Goal: Task Accomplishment & Management: Complete application form

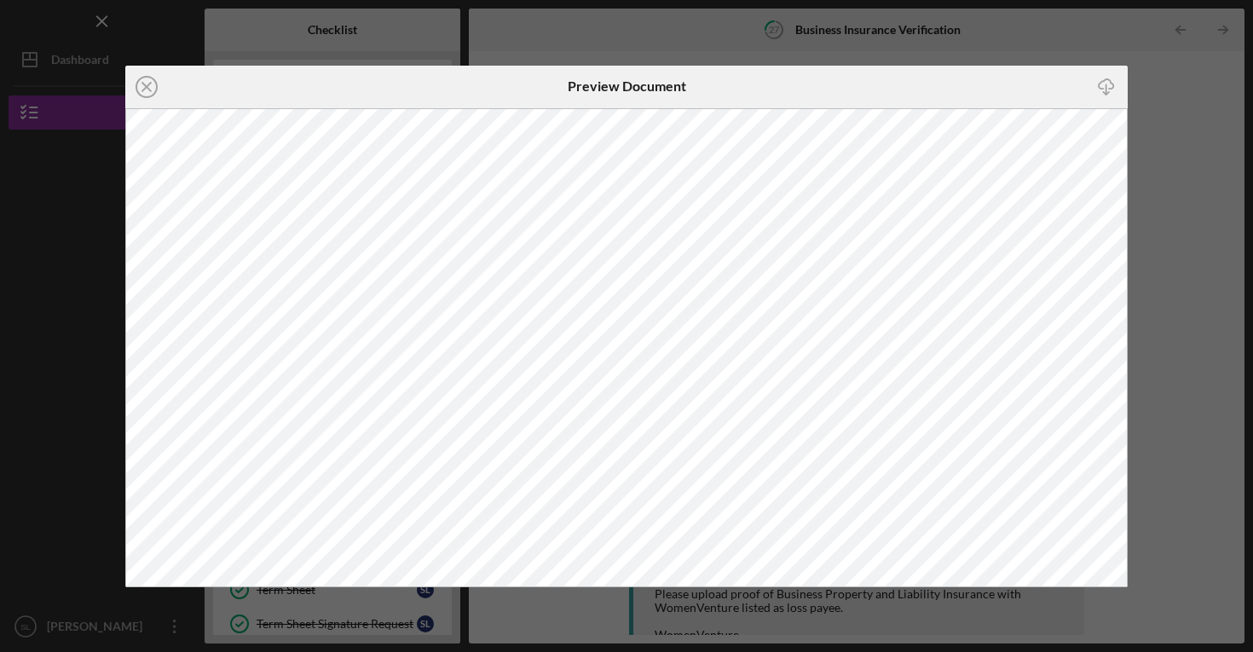
scroll to position [201, 0]
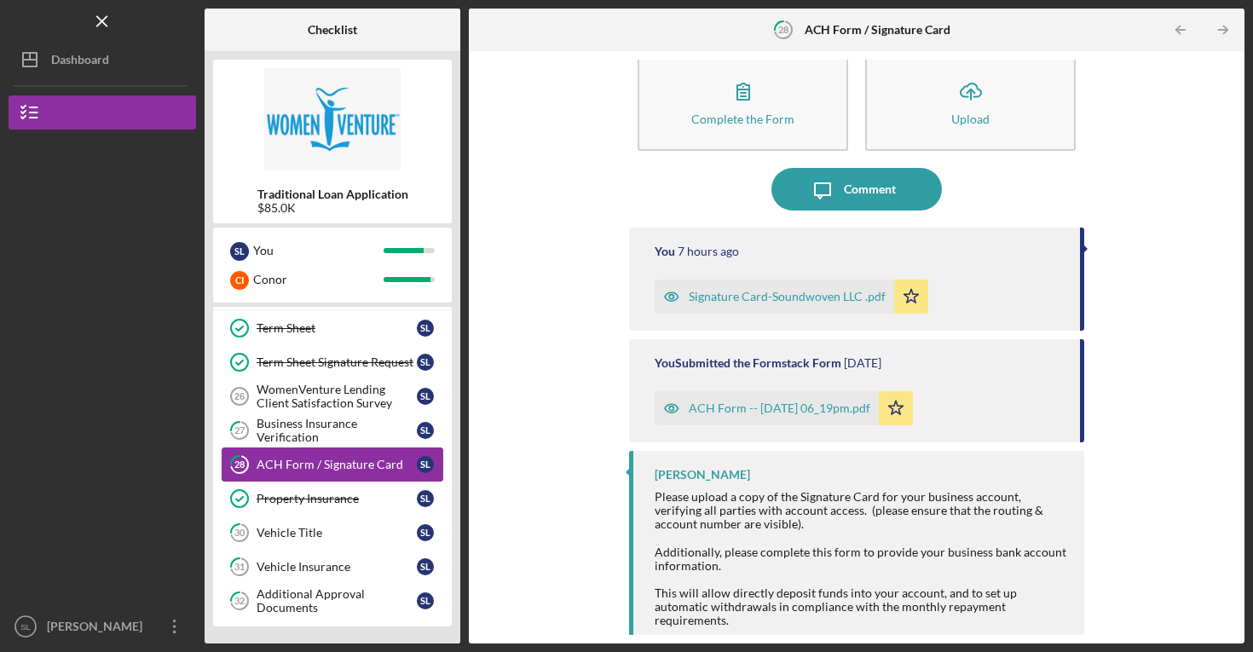
scroll to position [32, 0]
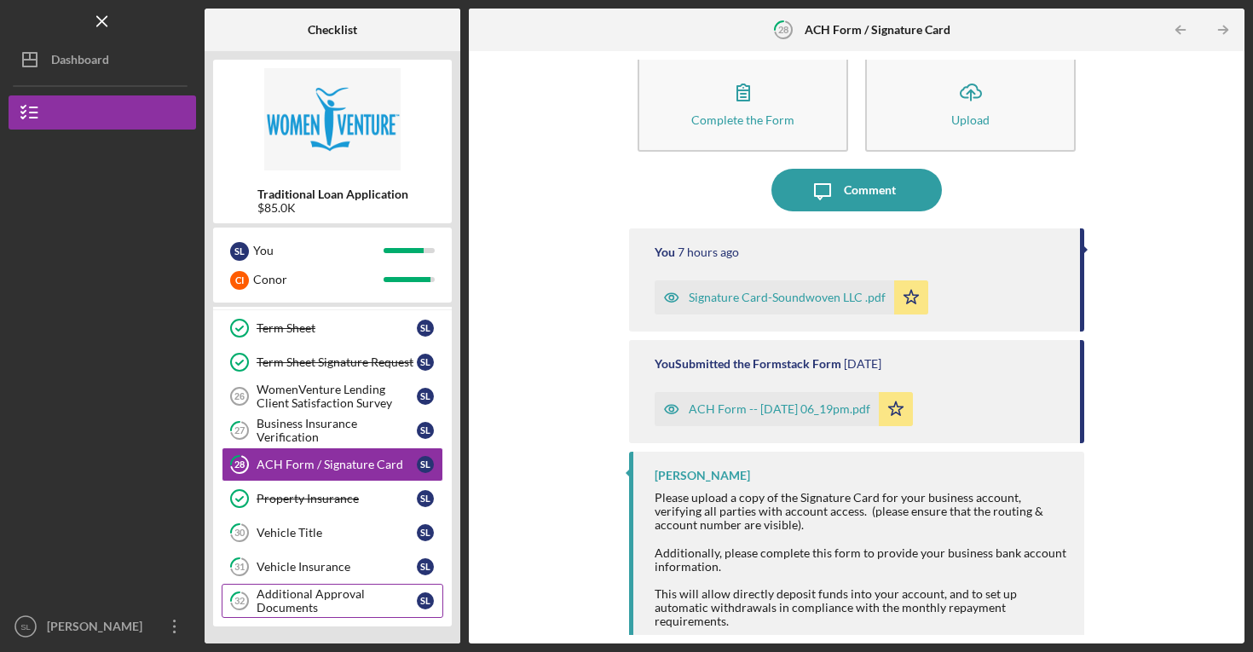
click at [306, 598] on div "Additional Approval Documents" at bounding box center [337, 600] width 160 height 27
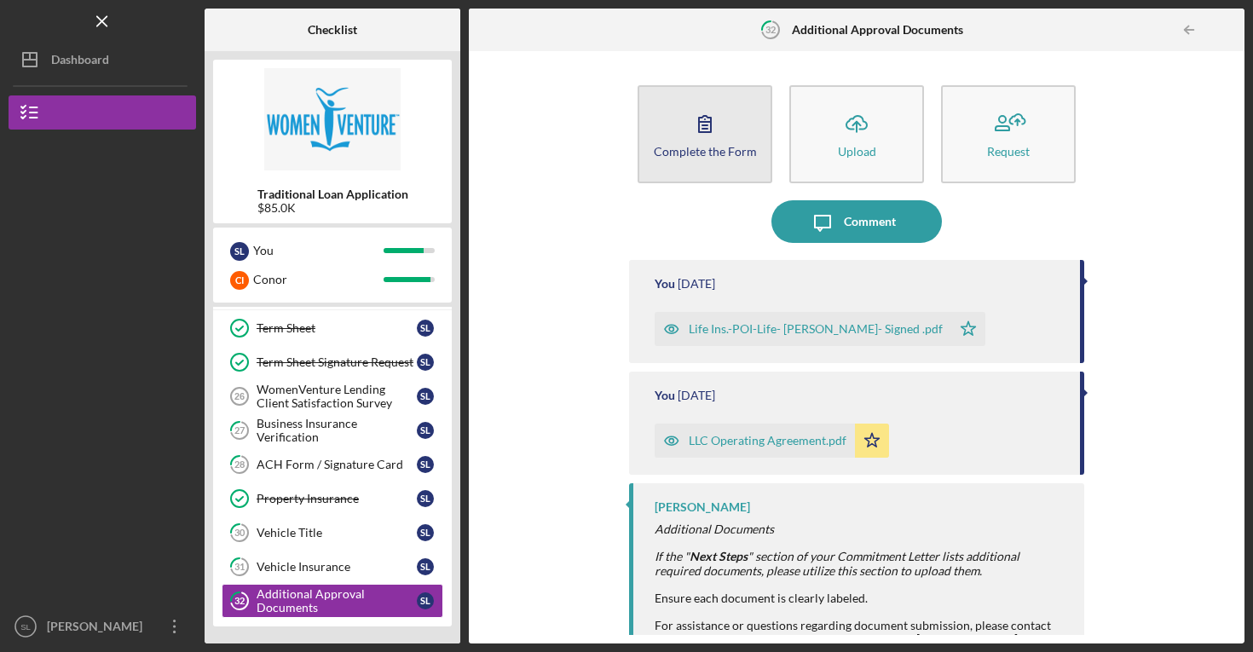
click at [718, 152] on div "Complete the Form" at bounding box center [705, 151] width 103 height 13
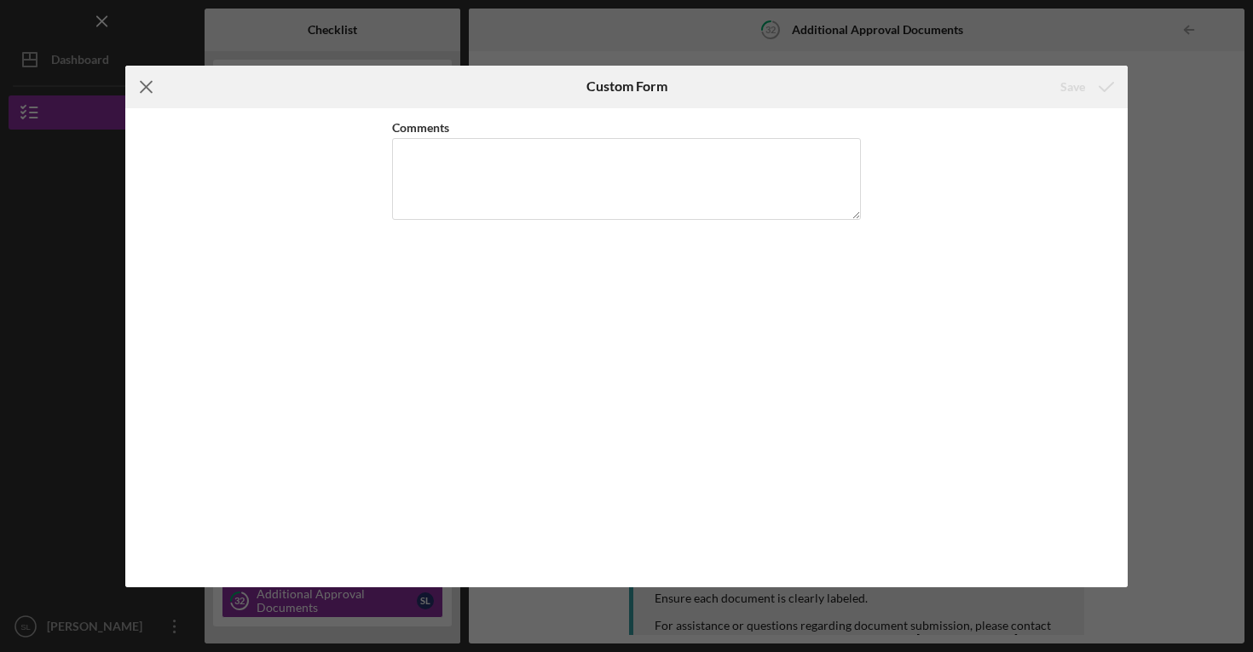
click at [143, 97] on icon "Icon/Menu Close" at bounding box center [146, 87] width 43 height 43
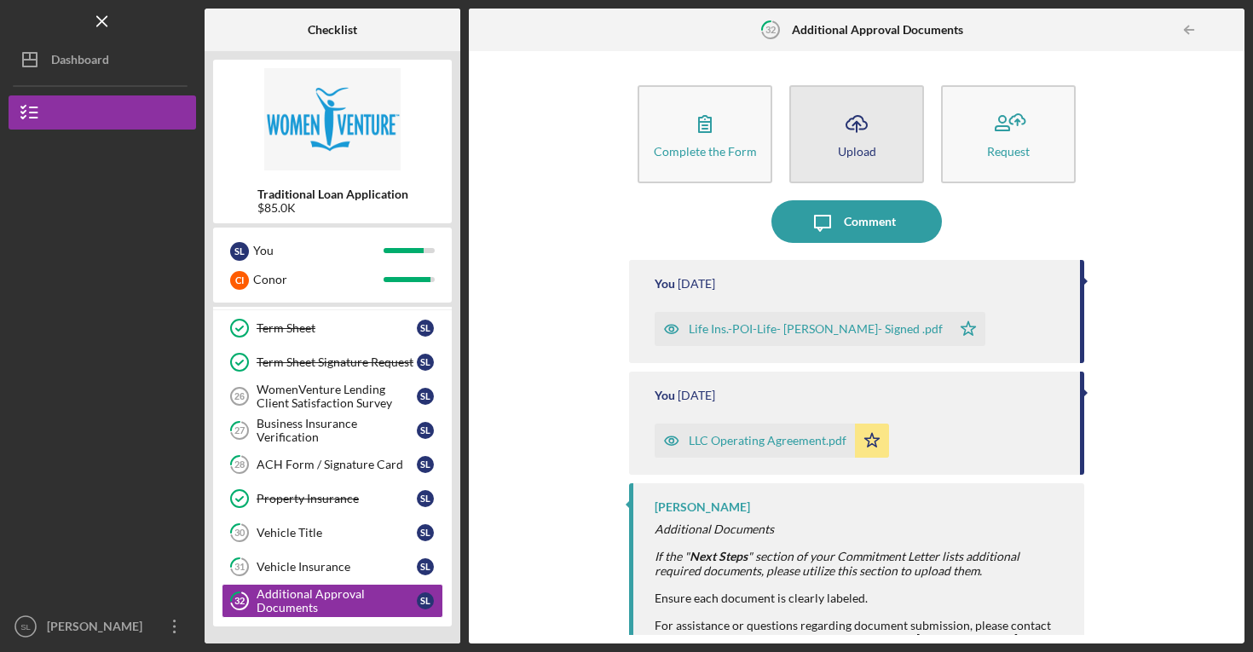
click at [865, 150] on div "Upload" at bounding box center [857, 151] width 38 height 13
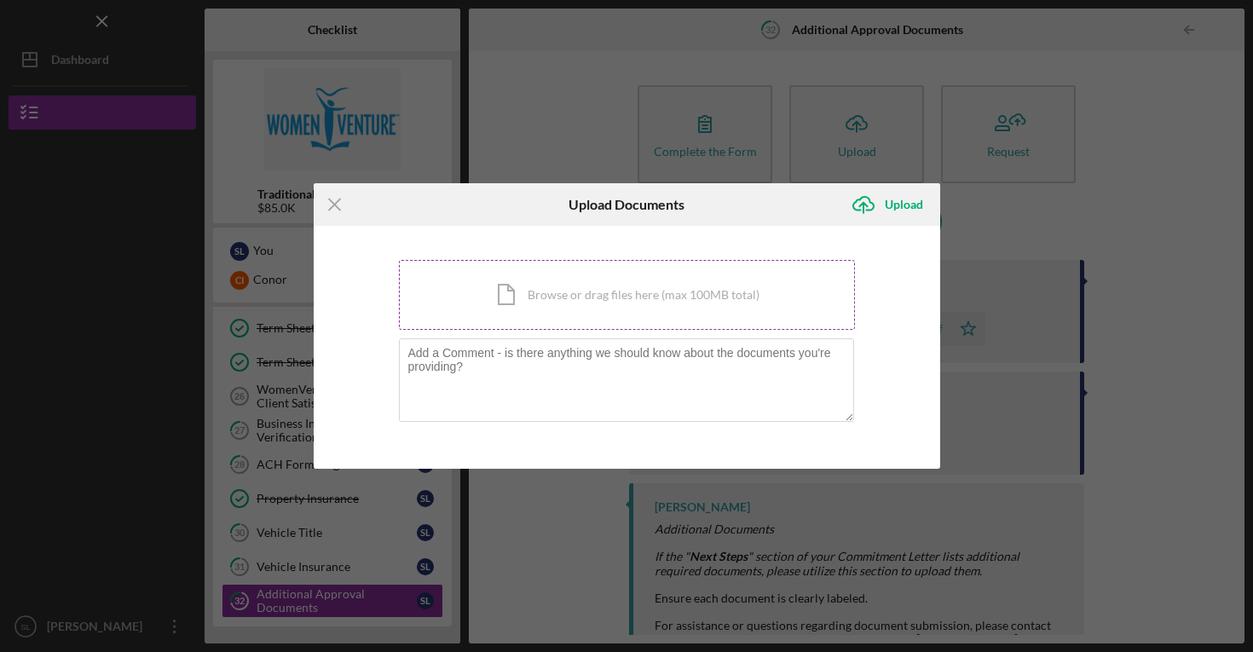
click at [704, 309] on div "Icon/Document Browse or drag files here (max 100MB total) Tap to choose files o…" at bounding box center [627, 295] width 456 height 70
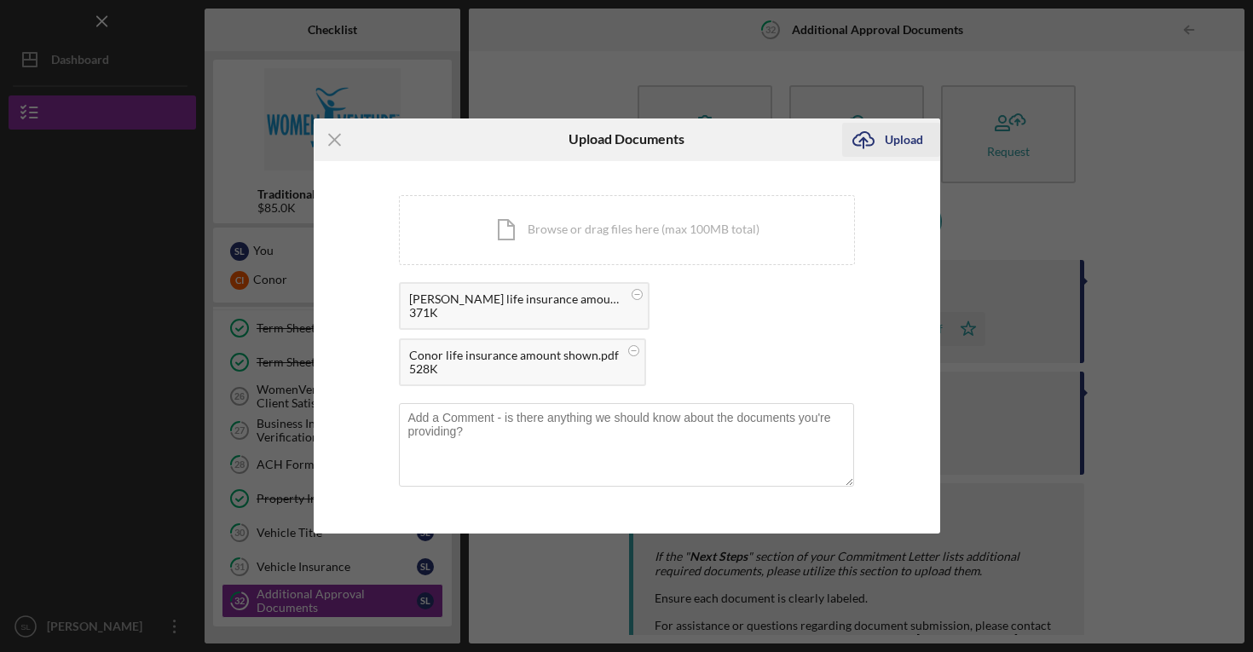
click at [899, 143] on div "Upload" at bounding box center [904, 140] width 38 height 34
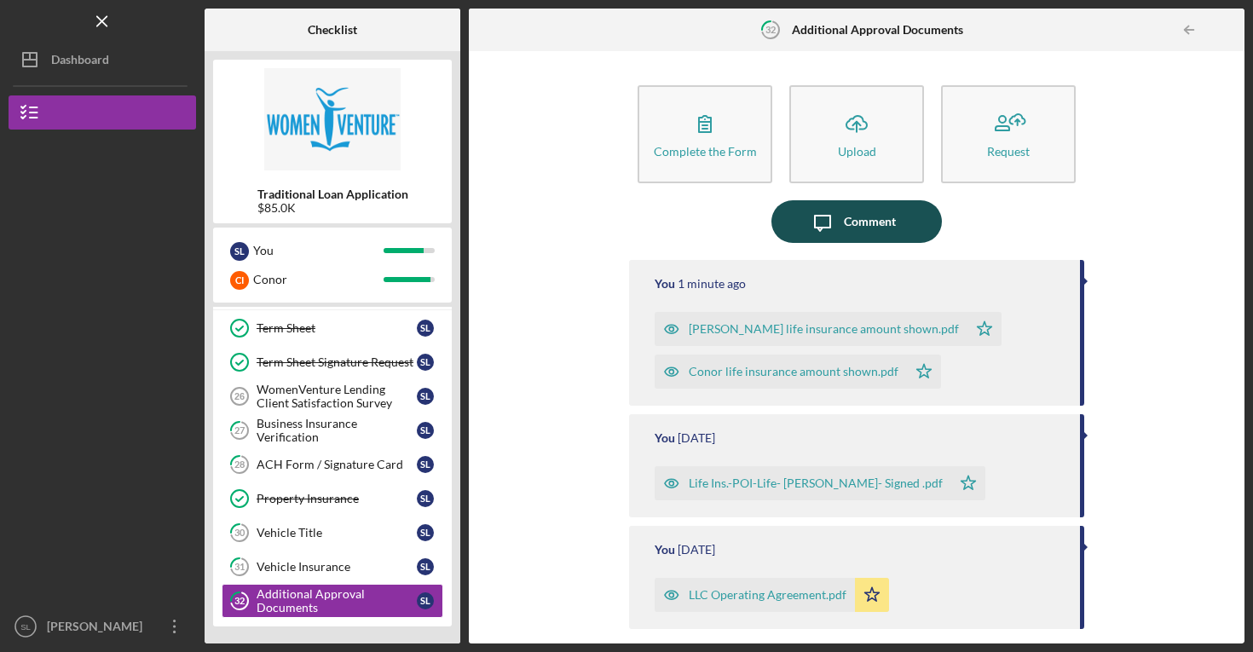
click at [845, 228] on div "Comment" at bounding box center [870, 221] width 52 height 43
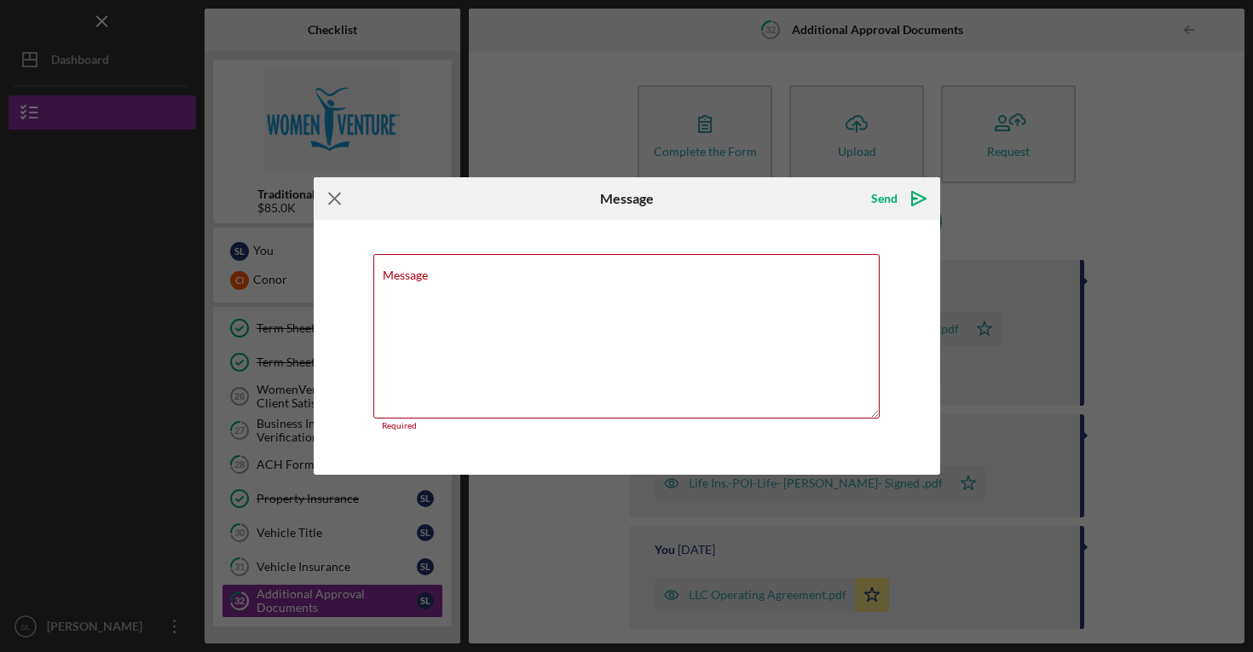
click at [334, 201] on icon "Icon/Menu Close" at bounding box center [335, 198] width 43 height 43
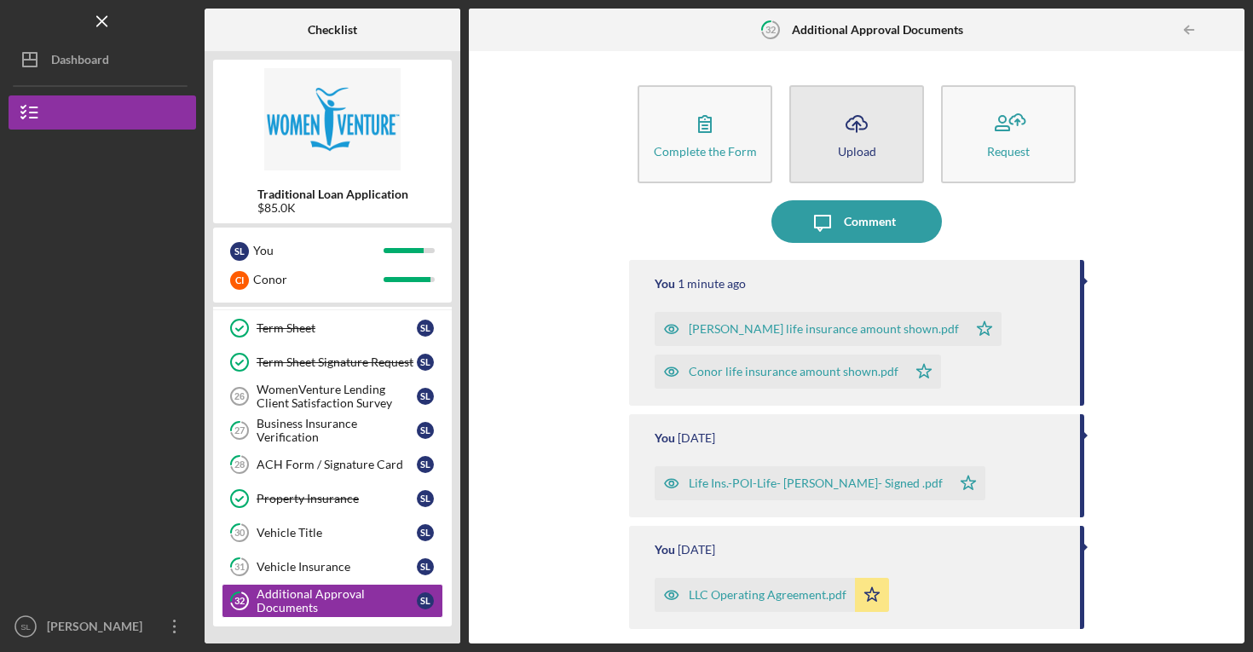
click at [882, 136] on button "Icon/Upload Upload" at bounding box center [856, 134] width 135 height 98
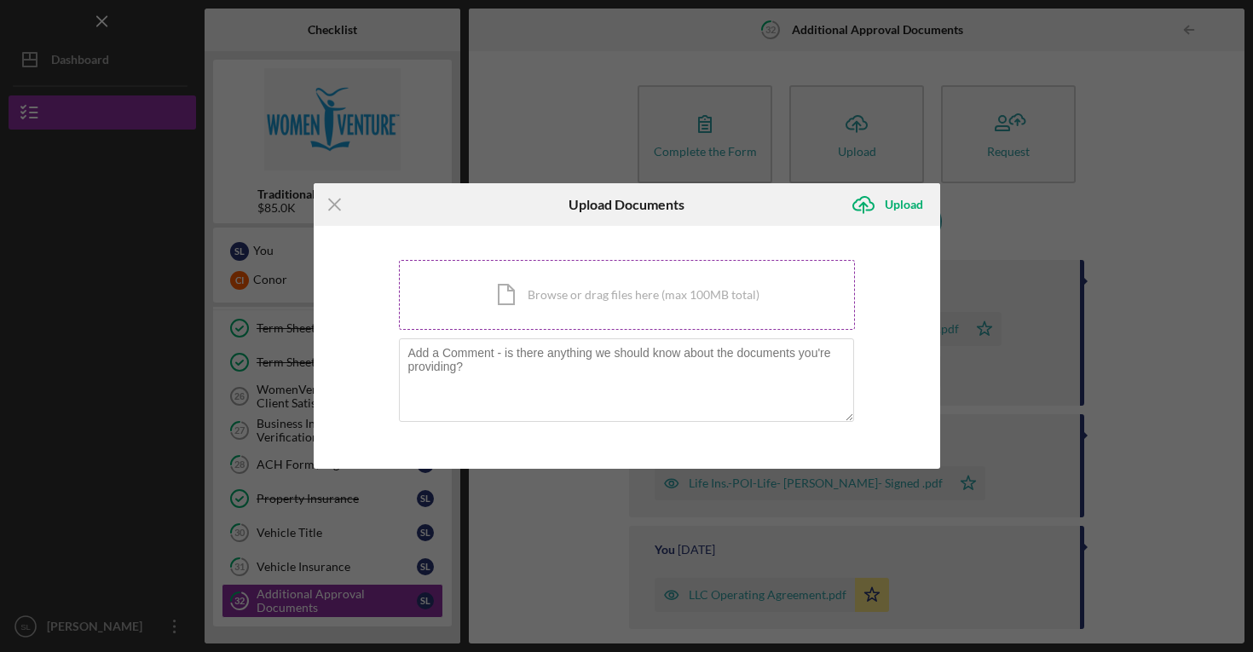
click at [540, 326] on div "Icon/Document Browse or drag files here (max 100MB total) Tap to choose files o…" at bounding box center [627, 295] width 456 height 70
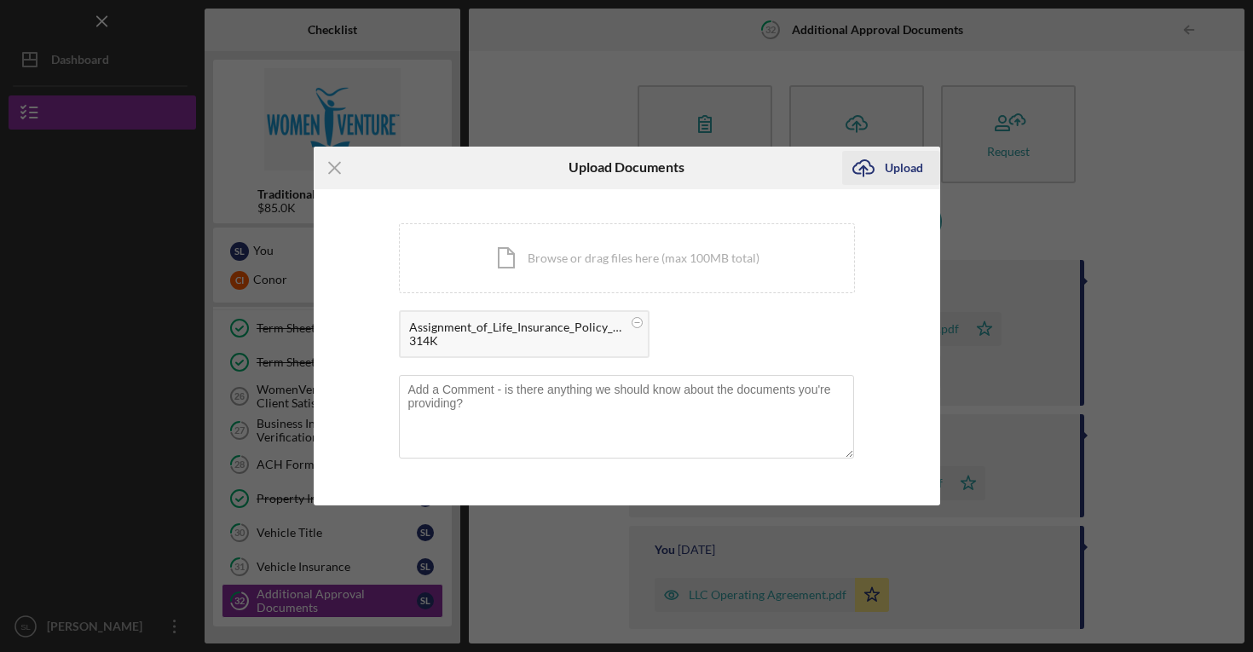
click at [898, 181] on div "Upload" at bounding box center [904, 168] width 38 height 34
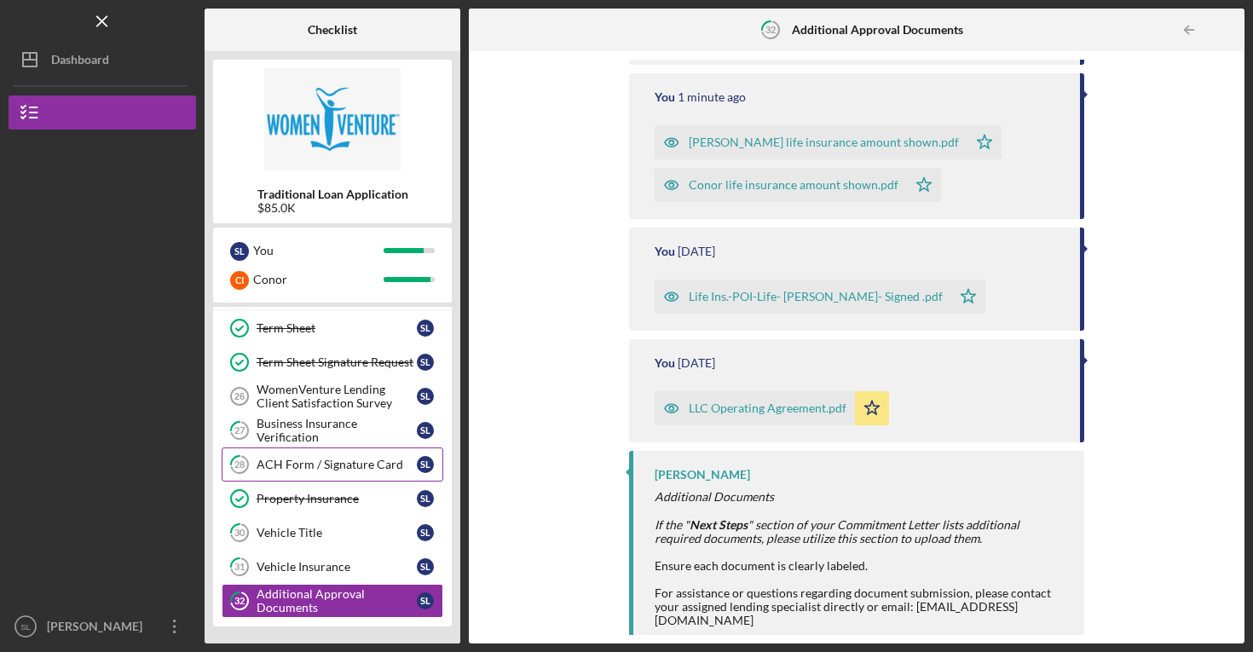
scroll to position [297, 0]
click at [275, 514] on link "Property Insurance Property Insurance S L" at bounding box center [333, 499] width 222 height 34
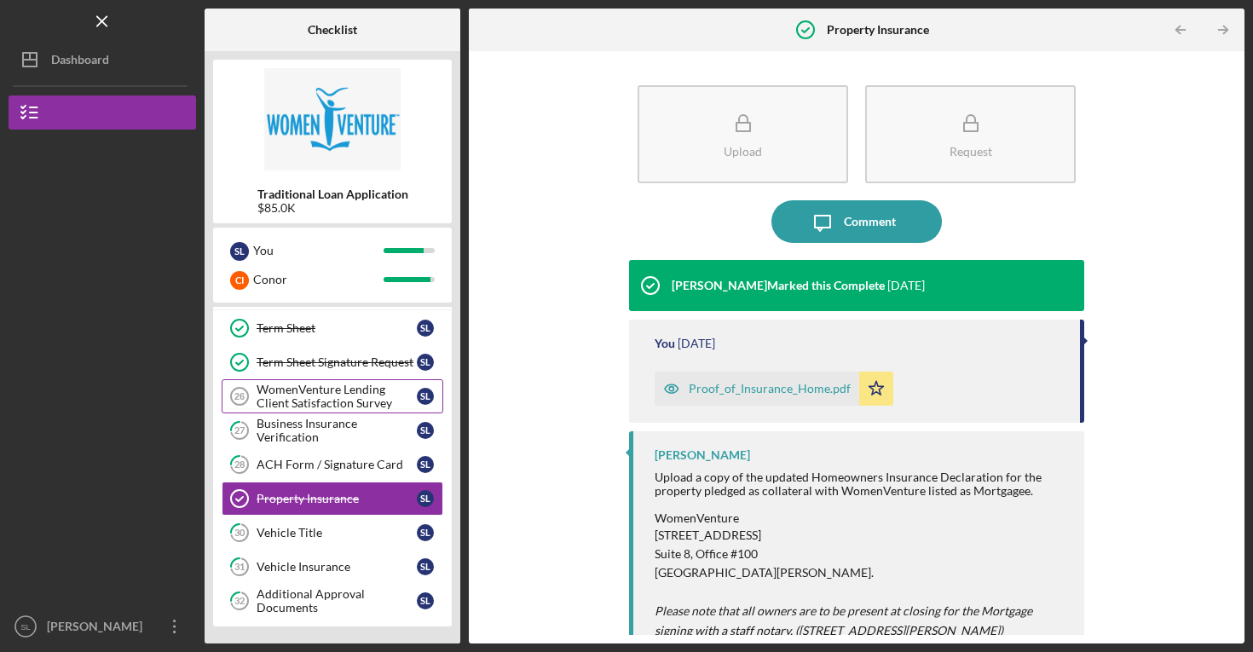
click at [313, 383] on div "WomenVenture Lending Client Satisfaction Survey" at bounding box center [337, 396] width 160 height 27
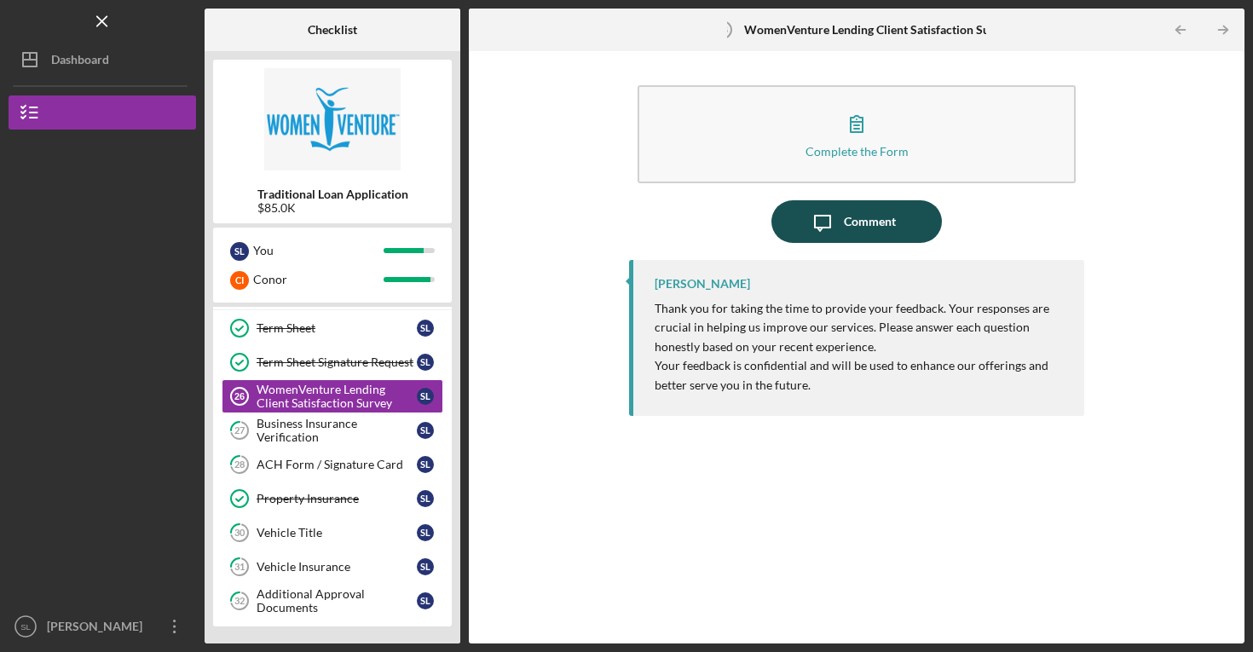
click at [800, 216] on button "Icon/Message Comment" at bounding box center [856, 221] width 170 height 43
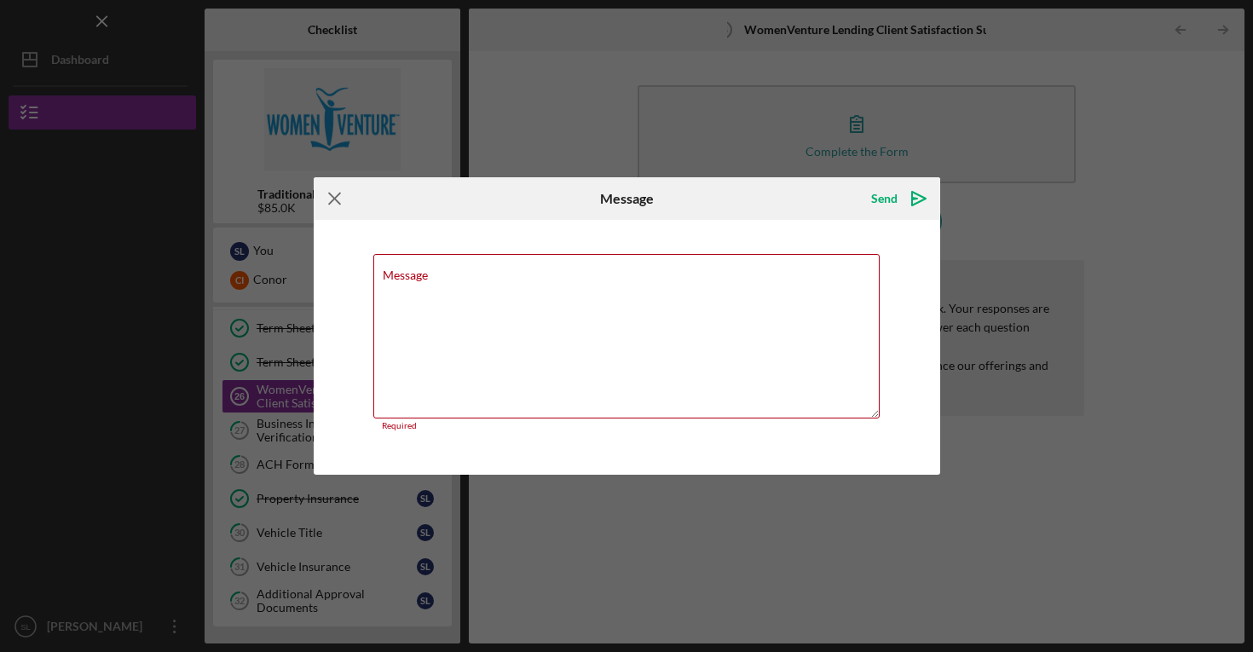
click at [341, 216] on icon "Icon/Menu Close" at bounding box center [335, 198] width 43 height 43
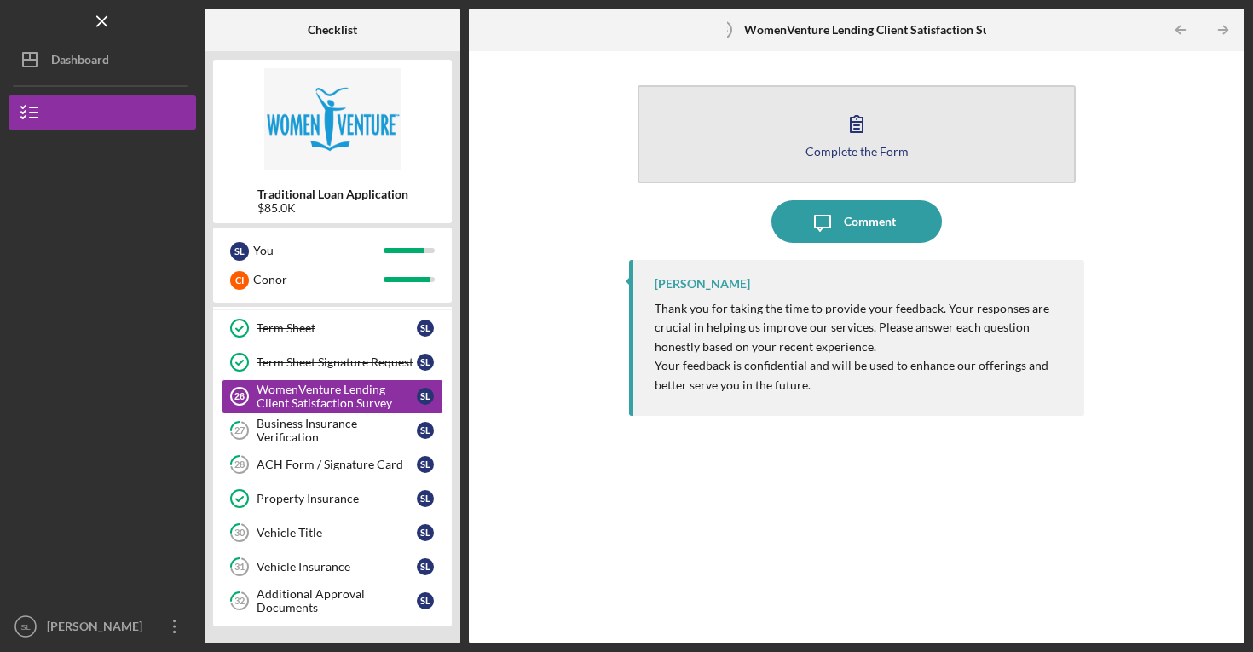
click at [945, 132] on button "Complete the Form Form" at bounding box center [857, 134] width 438 height 98
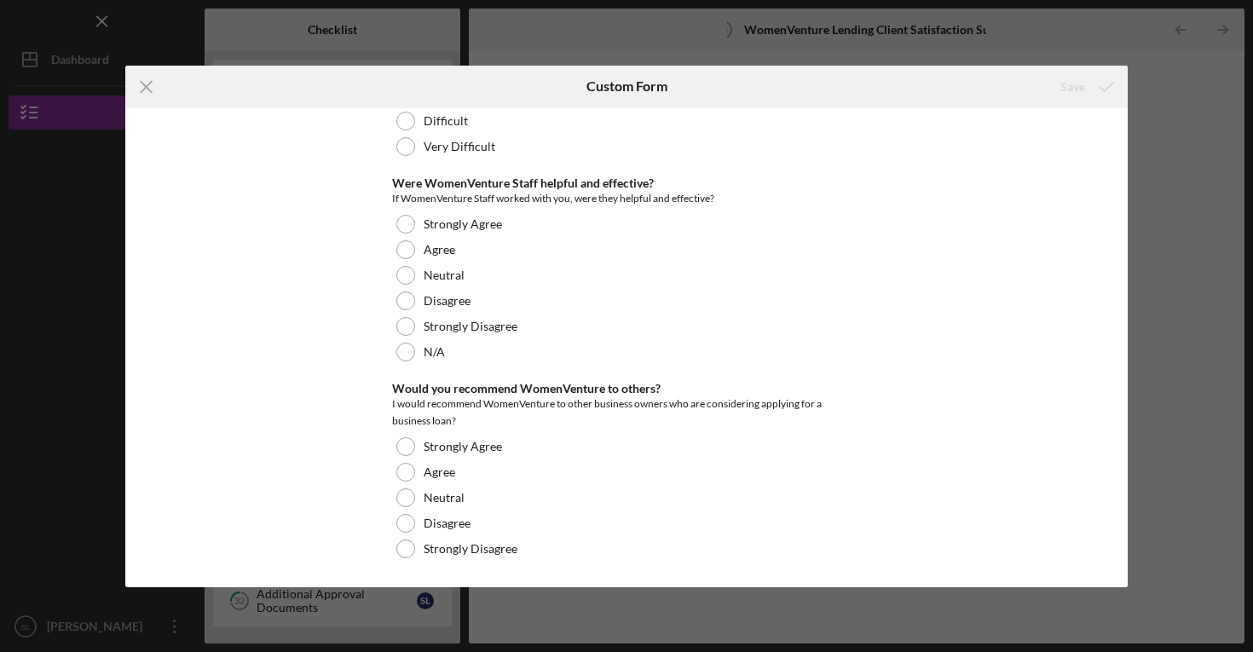
scroll to position [120, 0]
click at [141, 89] on icon "Icon/Menu Close" at bounding box center [146, 87] width 43 height 43
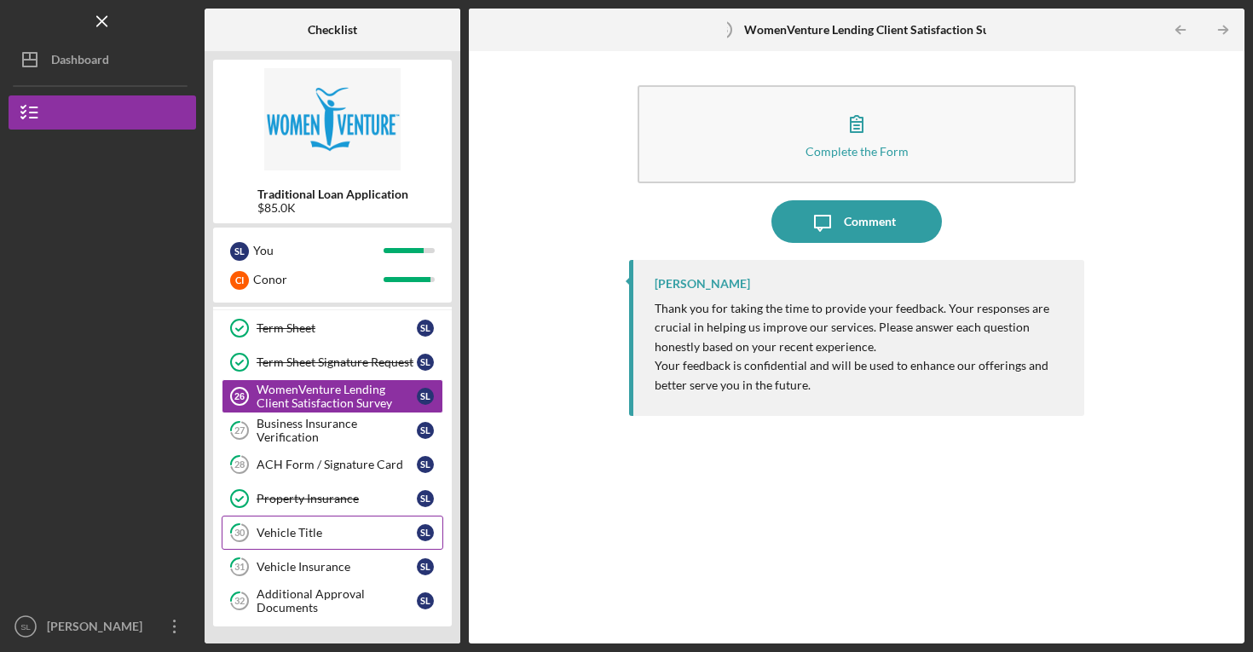
click at [269, 530] on div "Vehicle Title" at bounding box center [337, 533] width 160 height 14
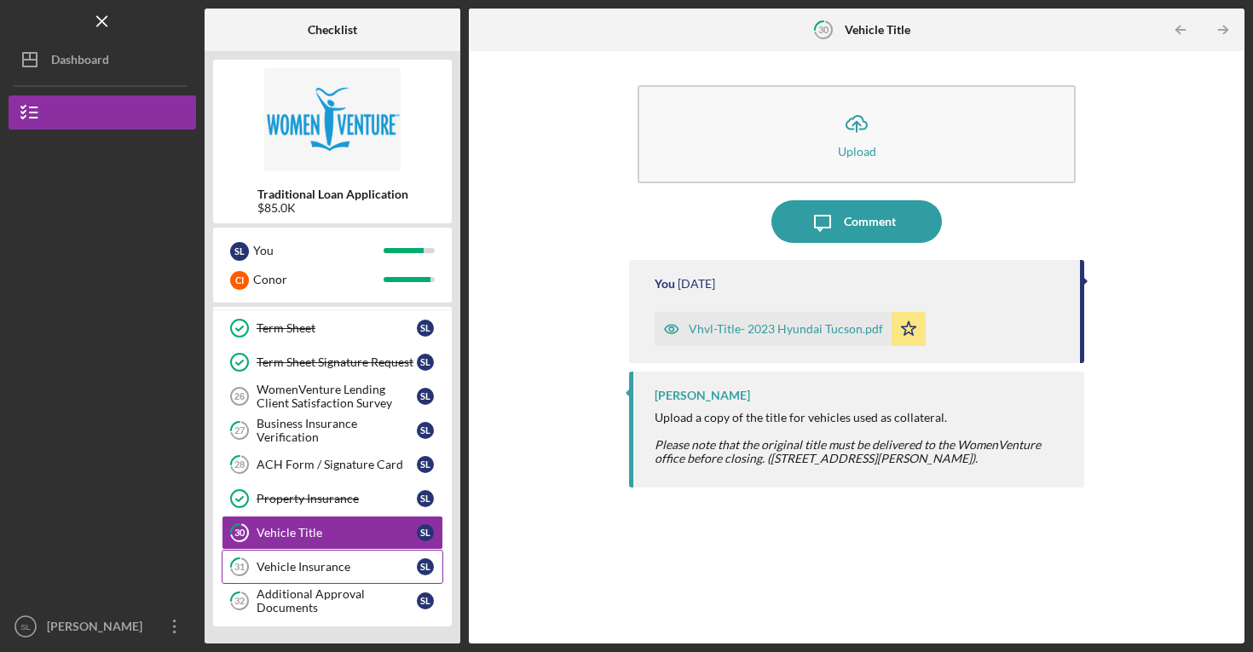
click at [269, 564] on div "Vehicle Insurance" at bounding box center [337, 567] width 160 height 14
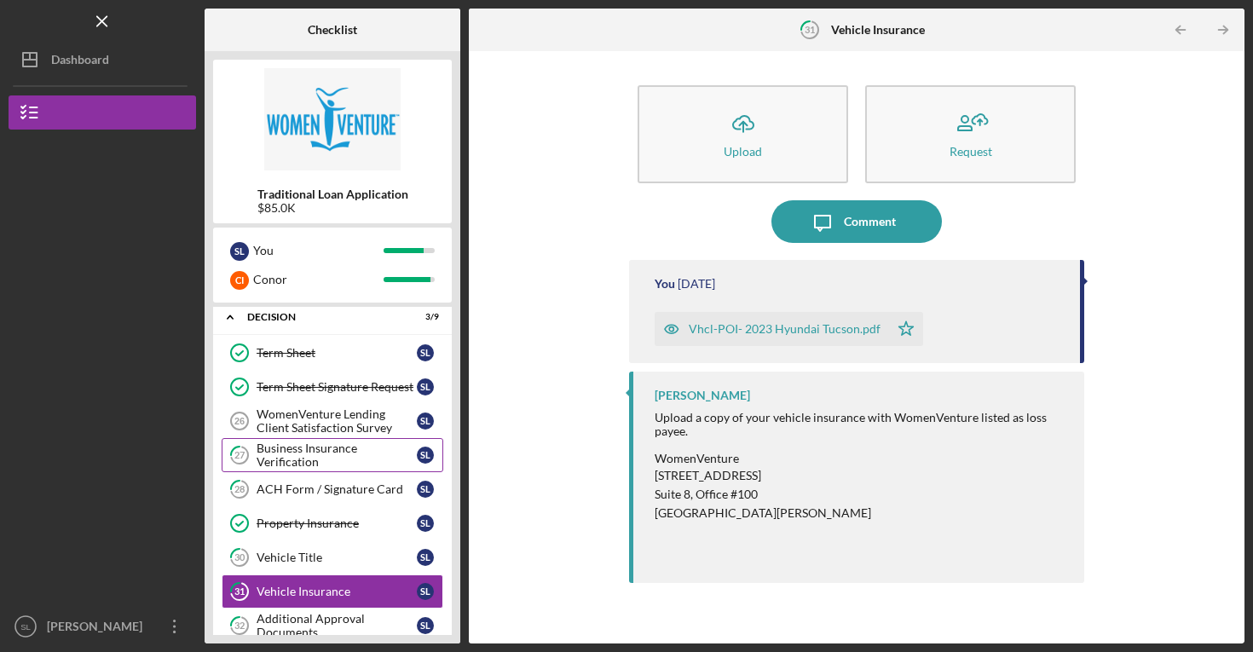
scroll to position [243, 0]
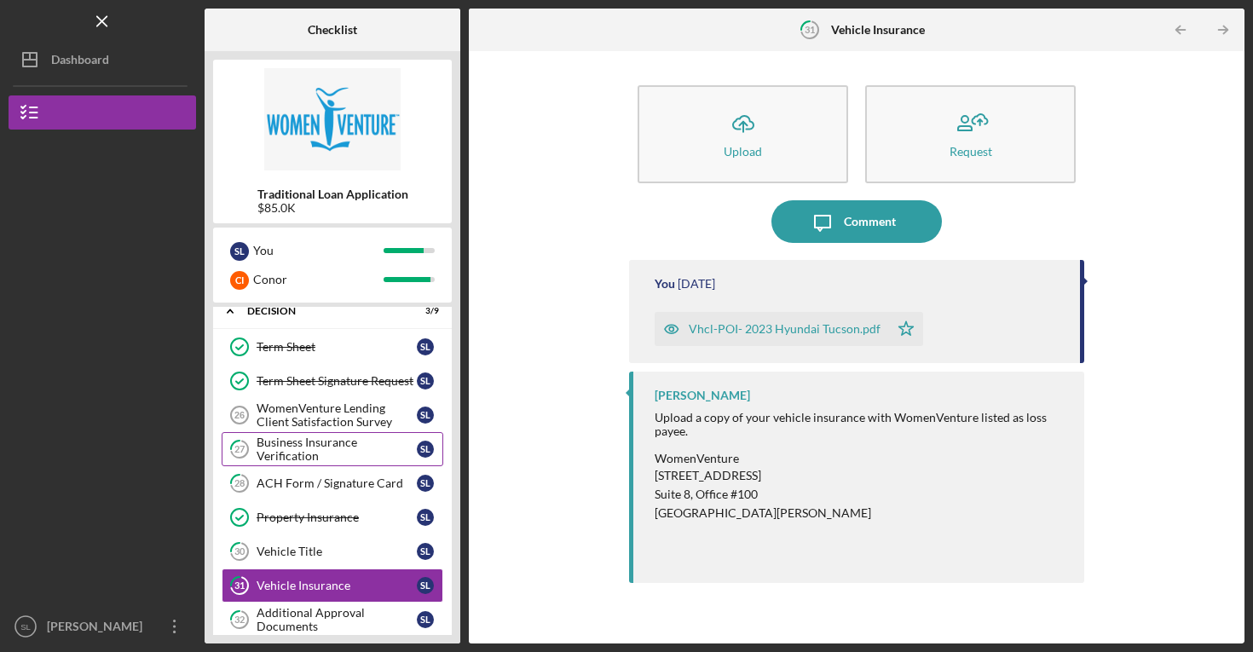
click at [300, 462] on div "Business Insurance Verification" at bounding box center [337, 449] width 160 height 27
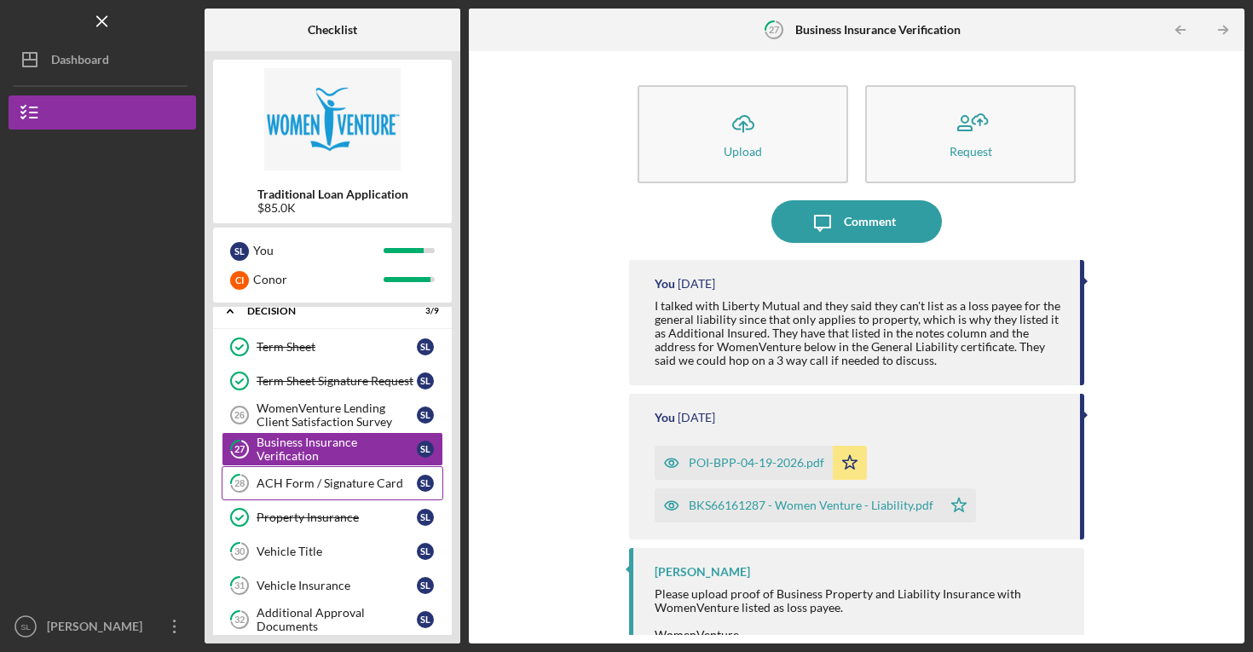
click at [301, 496] on link "28 ACH Form / Signature Card S L" at bounding box center [333, 483] width 222 height 34
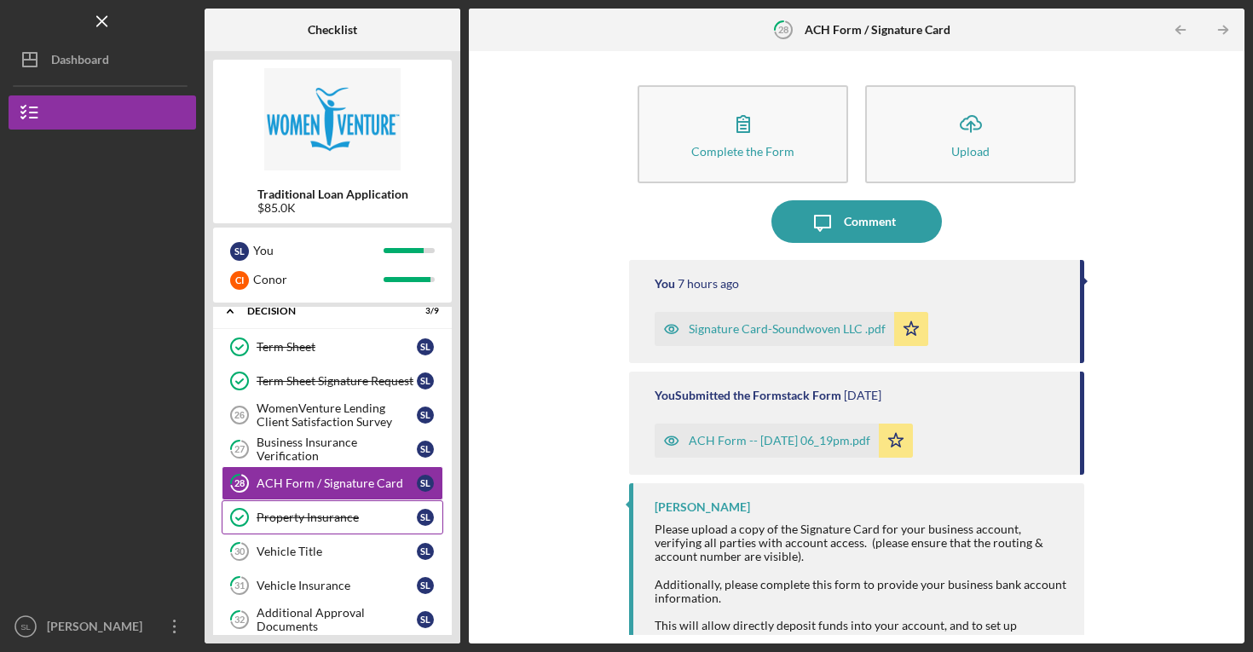
click at [296, 516] on div "Property Insurance" at bounding box center [337, 518] width 160 height 14
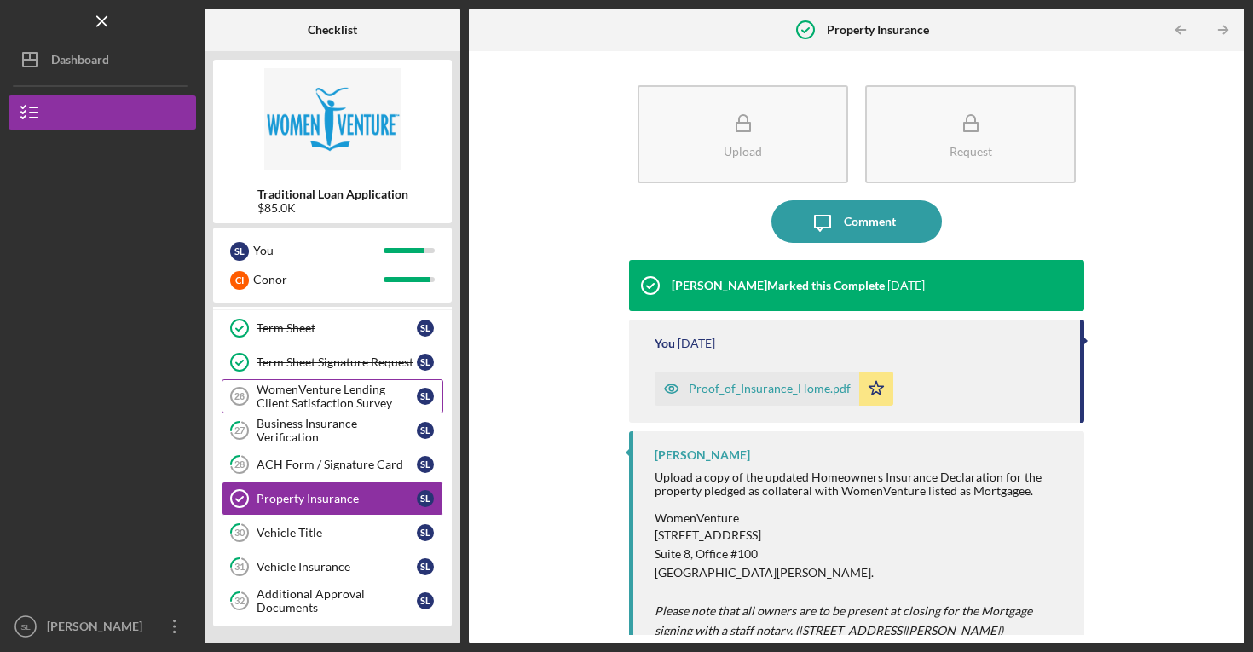
scroll to position [262, 0]
click at [309, 529] on div "Vehicle Title" at bounding box center [337, 533] width 160 height 14
